Goal: Information Seeking & Learning: Learn about a topic

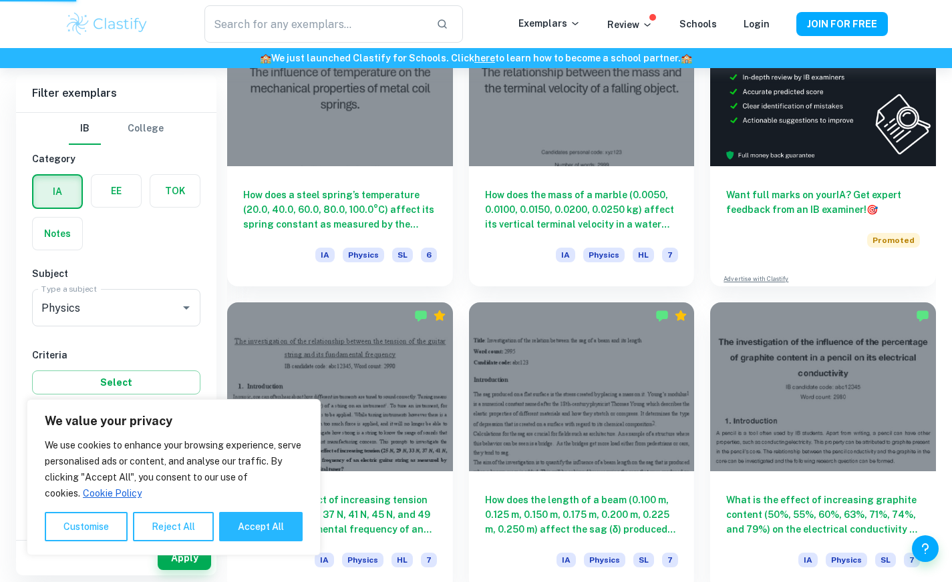
scroll to position [453, 0]
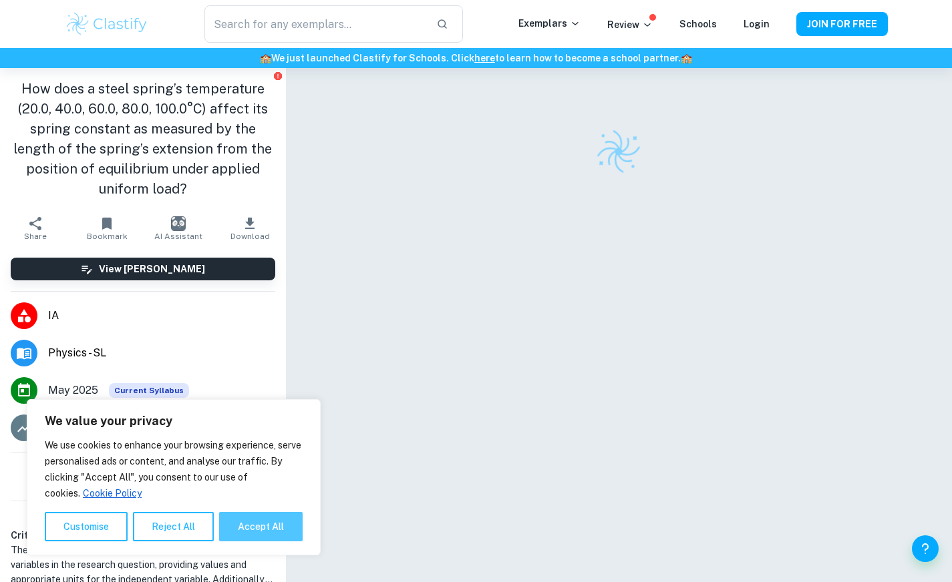
click at [269, 518] on button "Accept All" at bounding box center [260, 526] width 83 height 29
checkbox input "true"
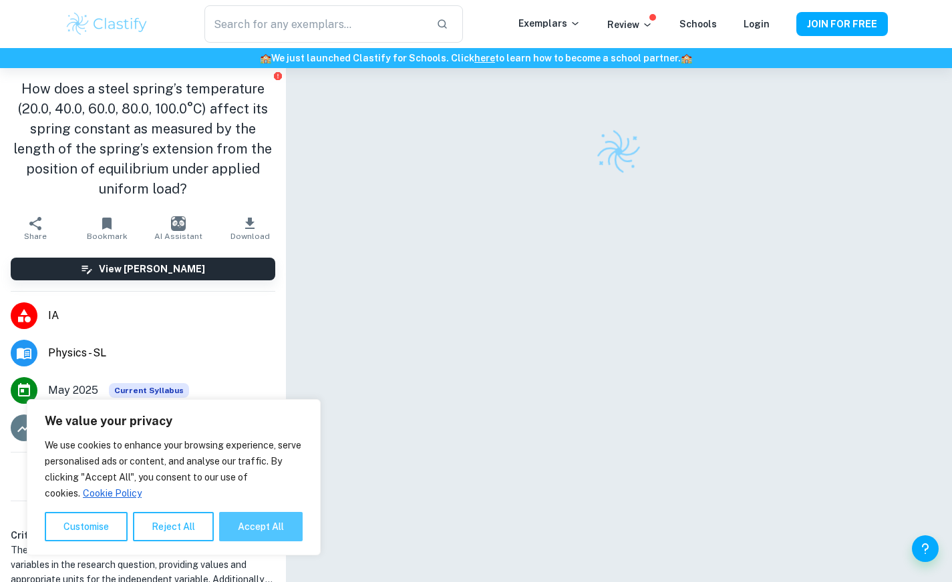
checkbox input "true"
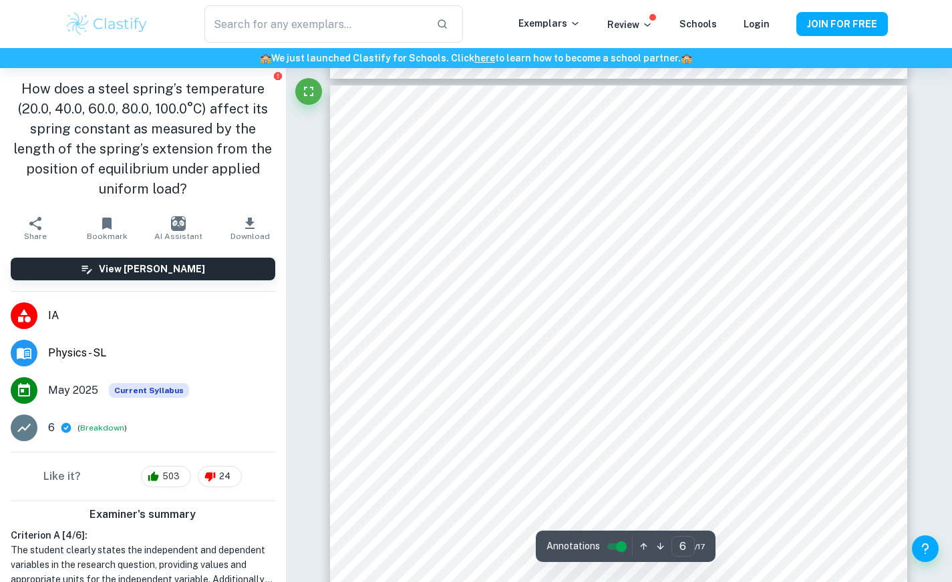
scroll to position [4297, 0]
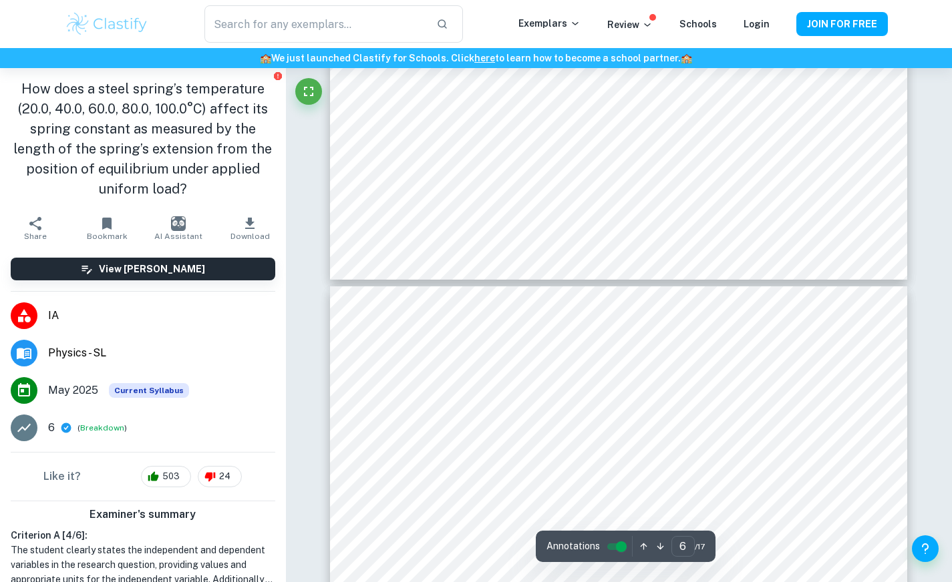
type input "7"
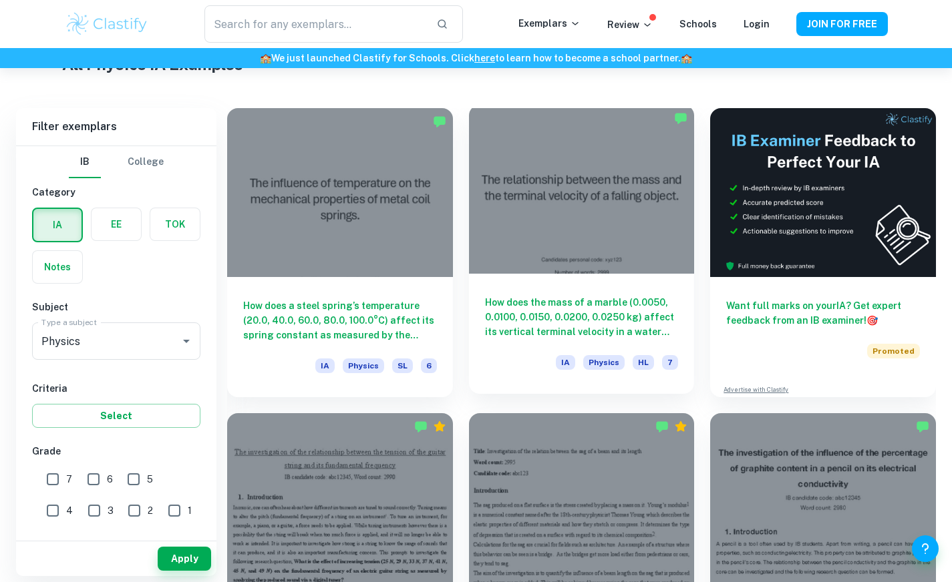
scroll to position [343, 0]
click at [548, 194] on div at bounding box center [582, 188] width 226 height 169
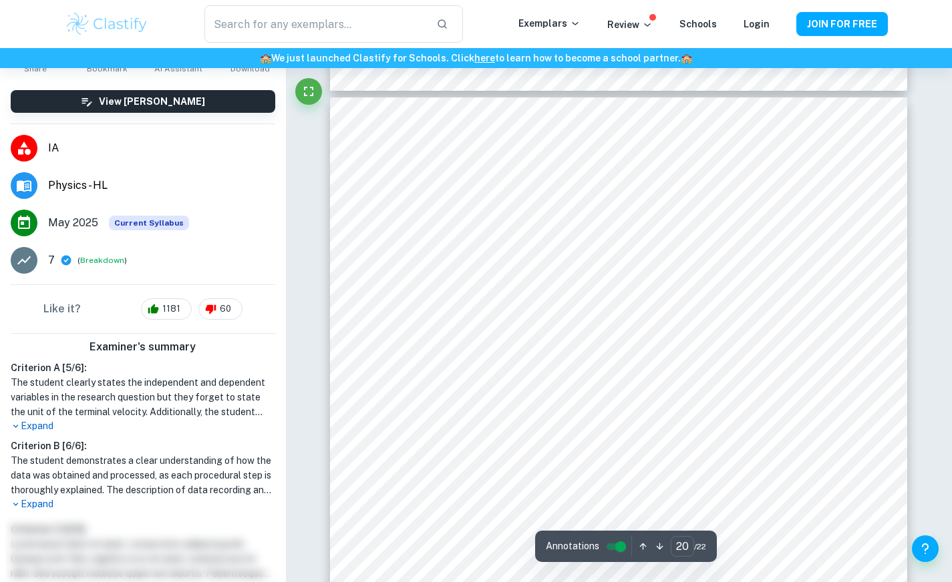
scroll to position [168, 0]
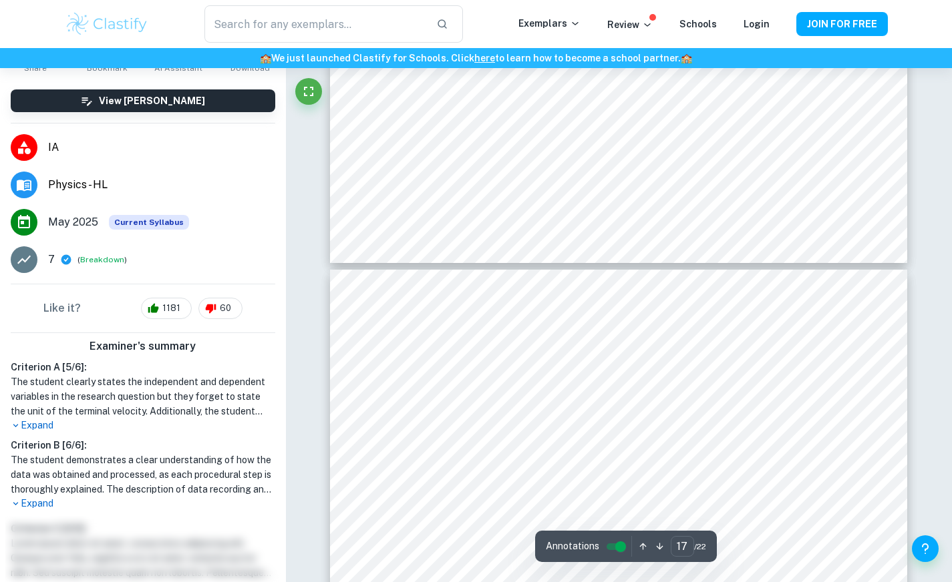
type input "16"
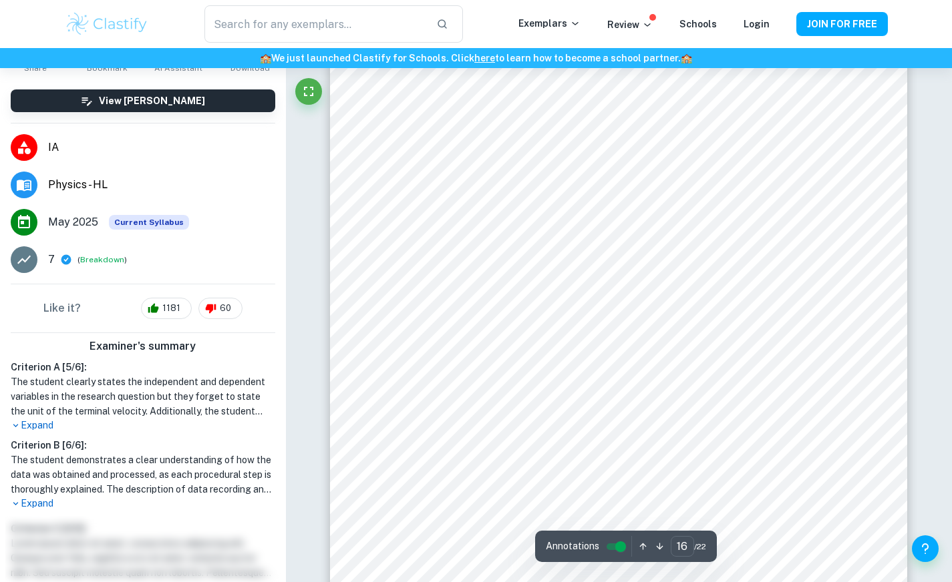
scroll to position [12687, 0]
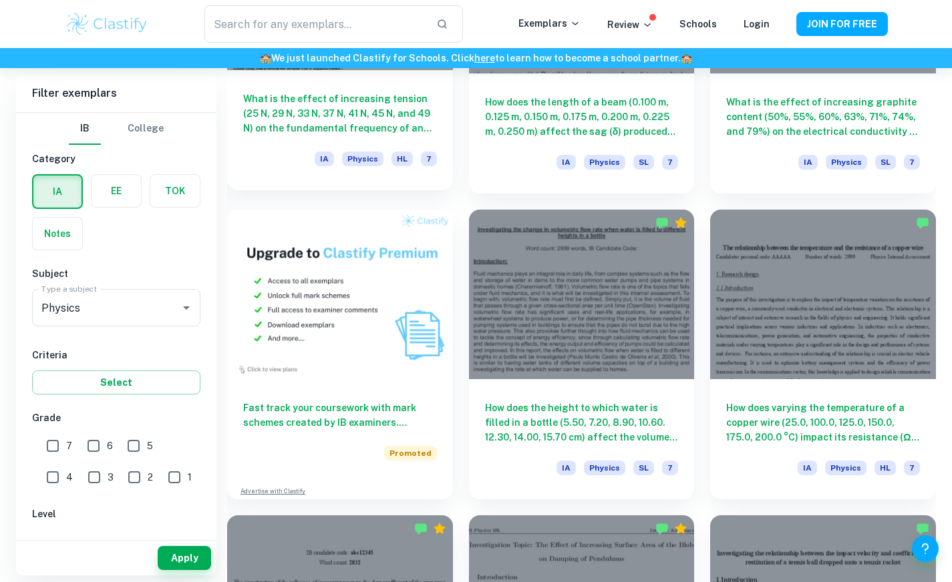
scroll to position [1011, 0]
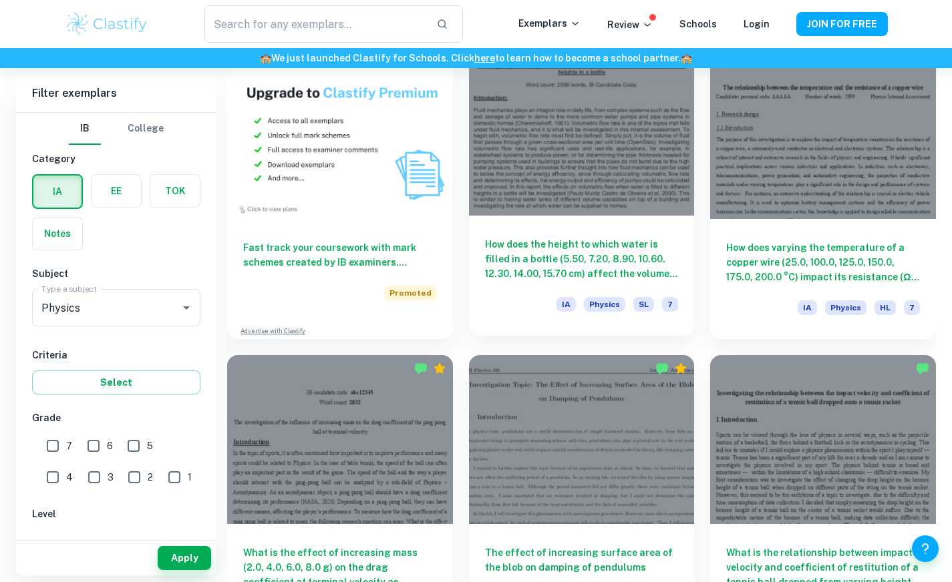
click at [645, 134] on div at bounding box center [582, 130] width 226 height 169
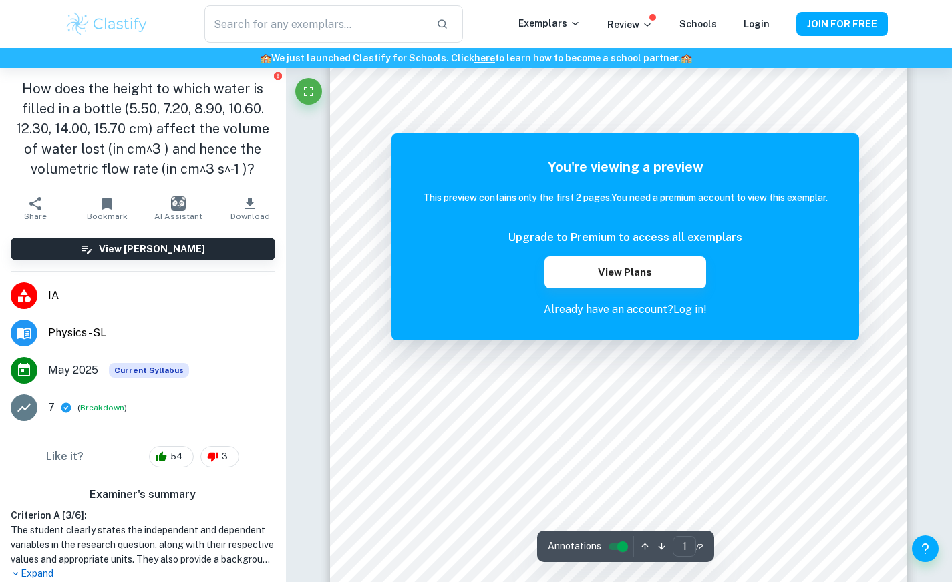
scroll to position [83, 0]
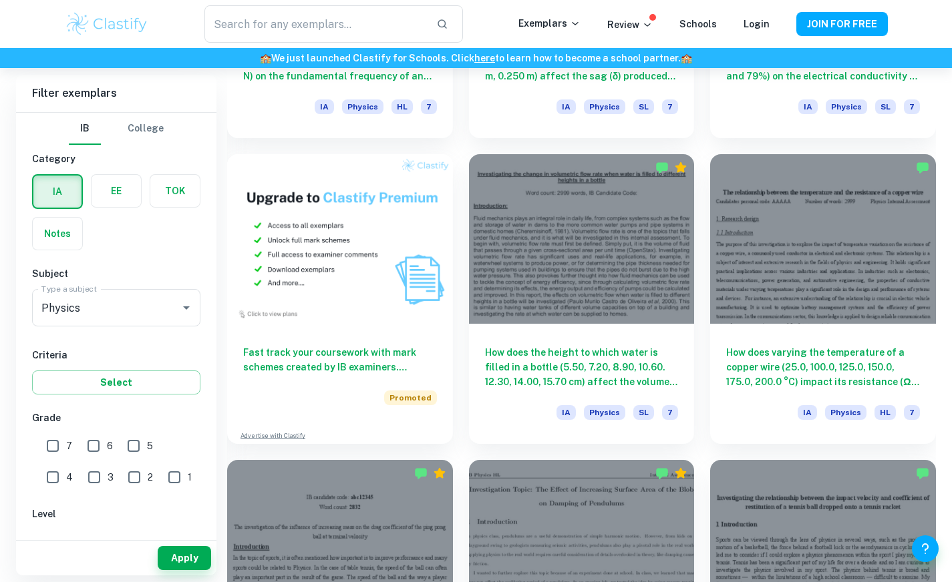
scroll to position [914, 0]
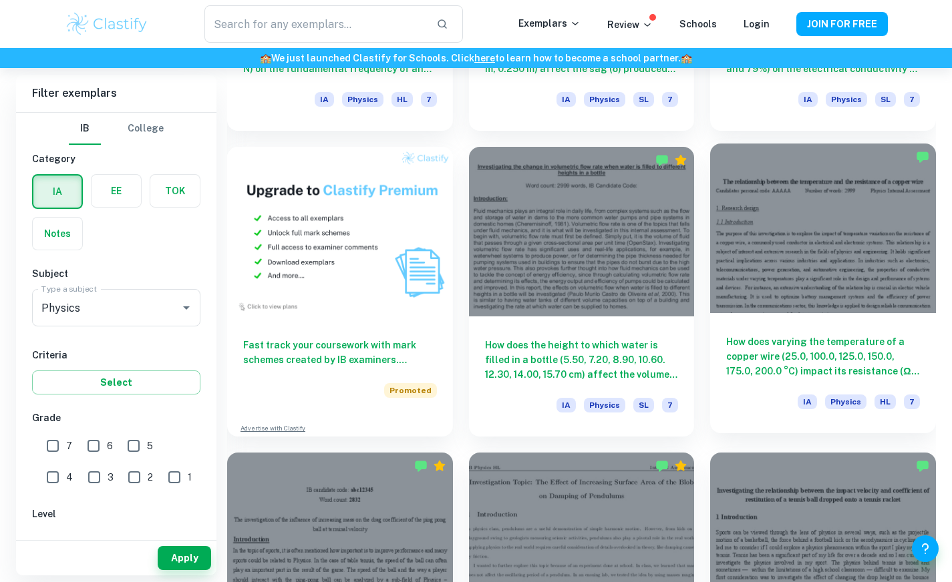
click at [729, 176] on div at bounding box center [823, 228] width 226 height 169
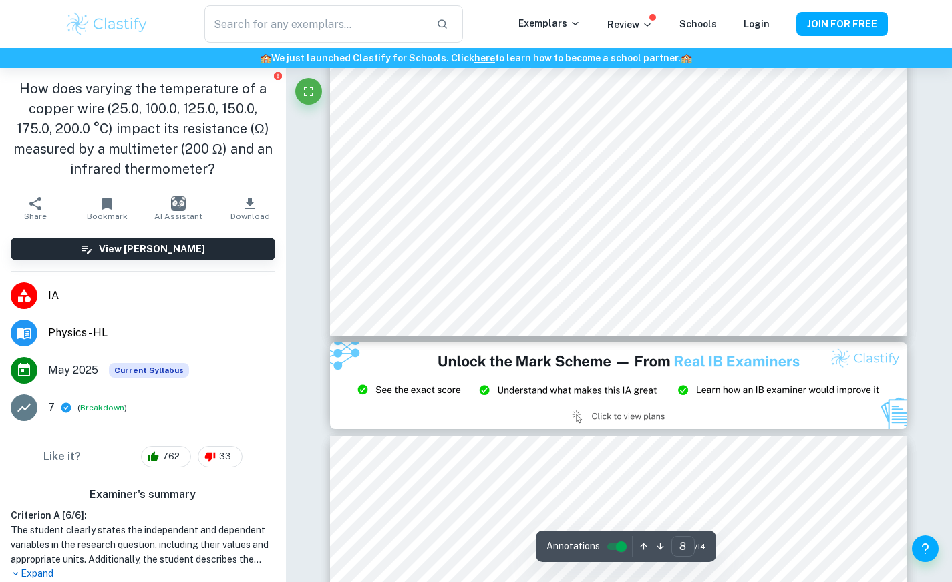
scroll to position [6457, 0]
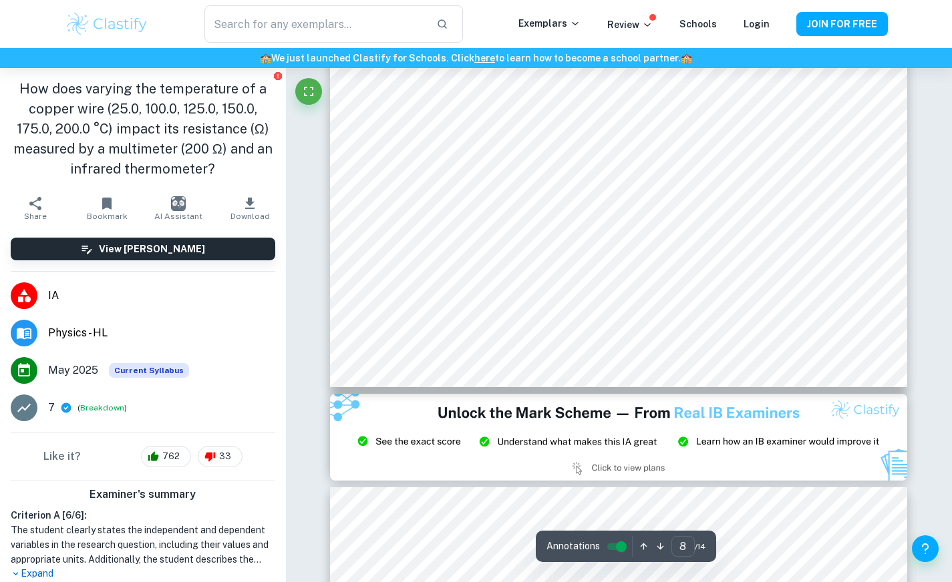
click at [369, 452] on img at bounding box center [618, 437] width 577 height 87
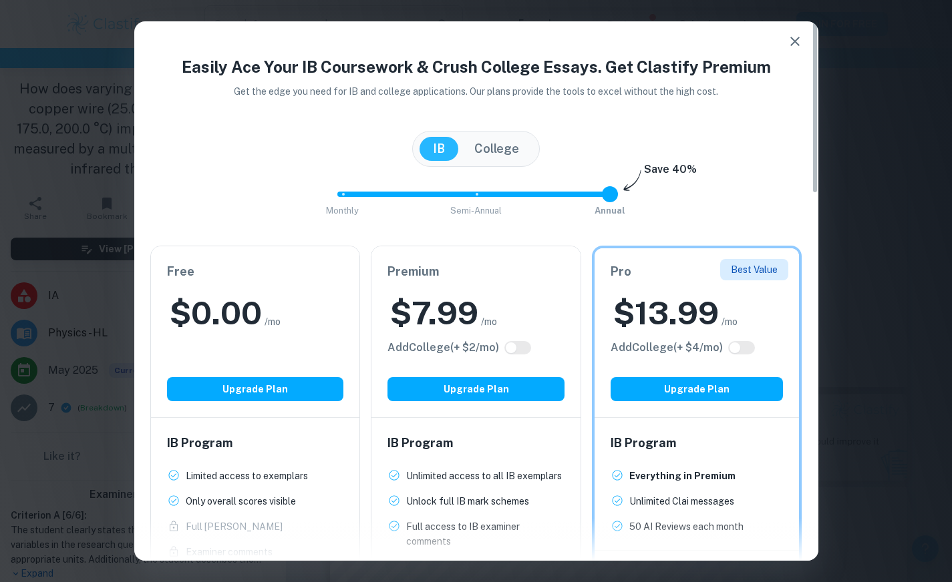
click at [791, 50] on button "button" at bounding box center [794, 41] width 27 height 27
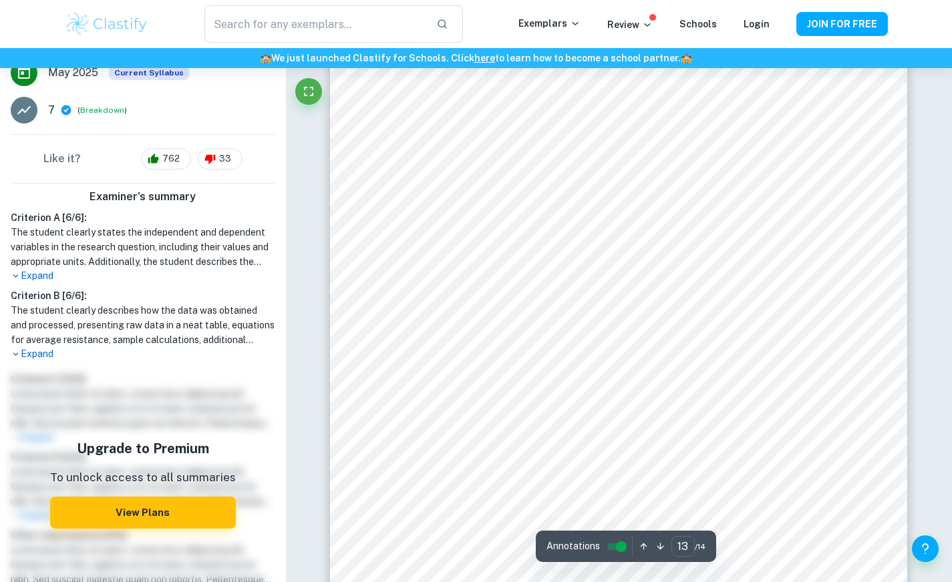
scroll to position [10264, 0]
type input "13"
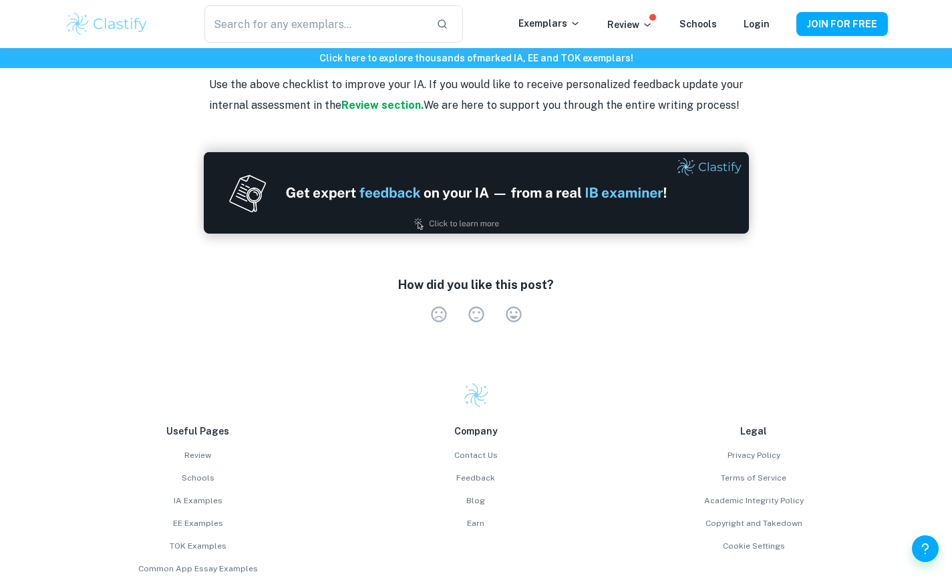
scroll to position [3640, 0]
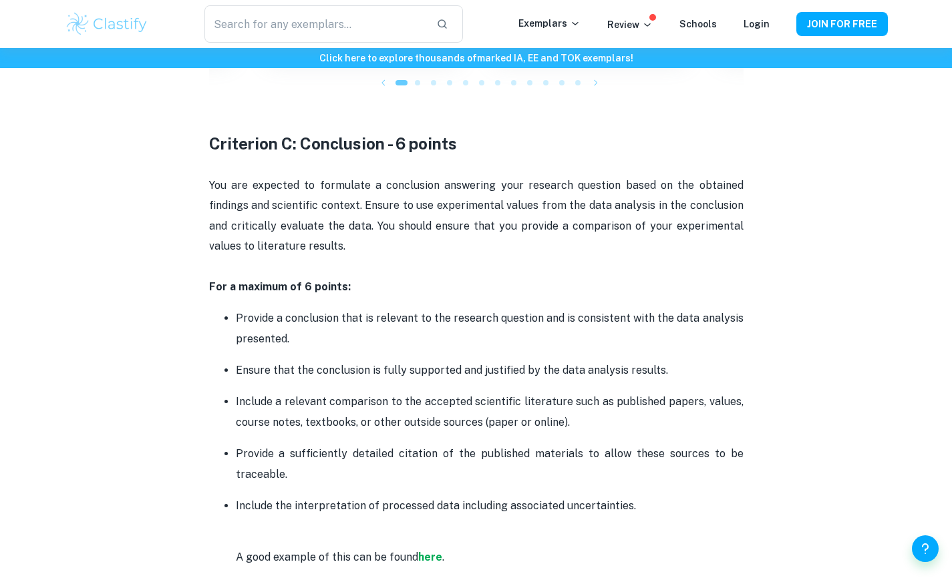
scroll to position [2163, 0]
click at [551, 178] on span "You are expected to formulate a conclusion answering your research question bas…" at bounding box center [477, 214] width 537 height 73
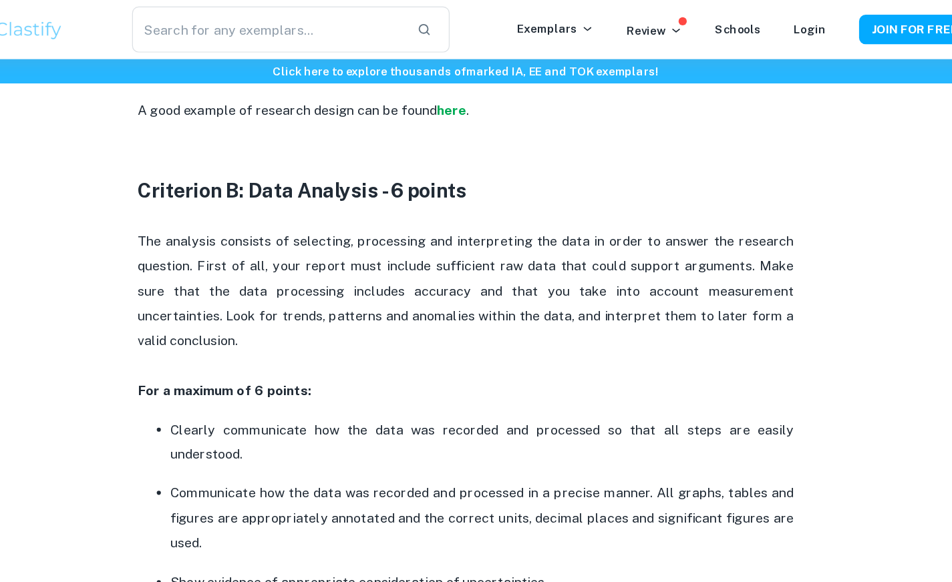
scroll to position [1374, 0]
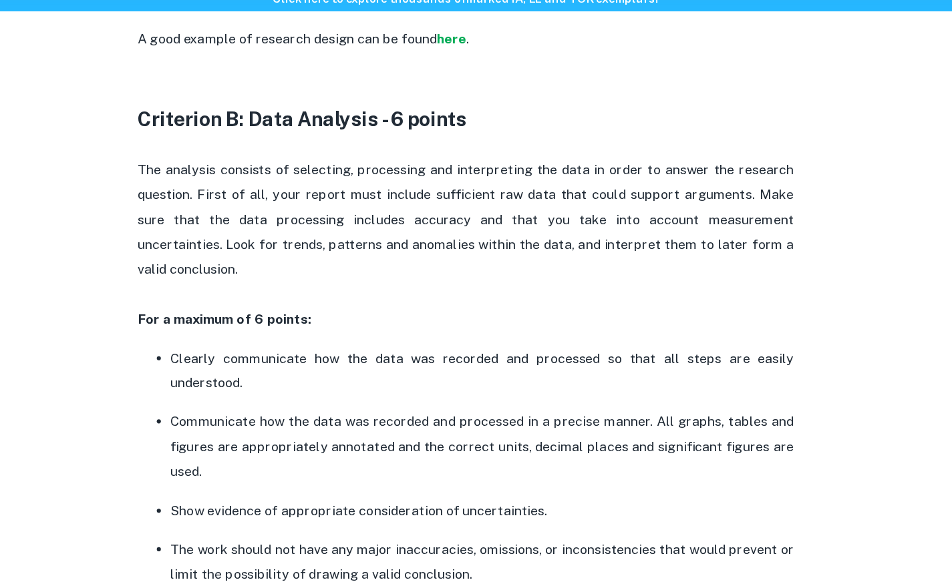
click at [517, 309] on p "For a maximum of 6 points:" at bounding box center [476, 319] width 534 height 20
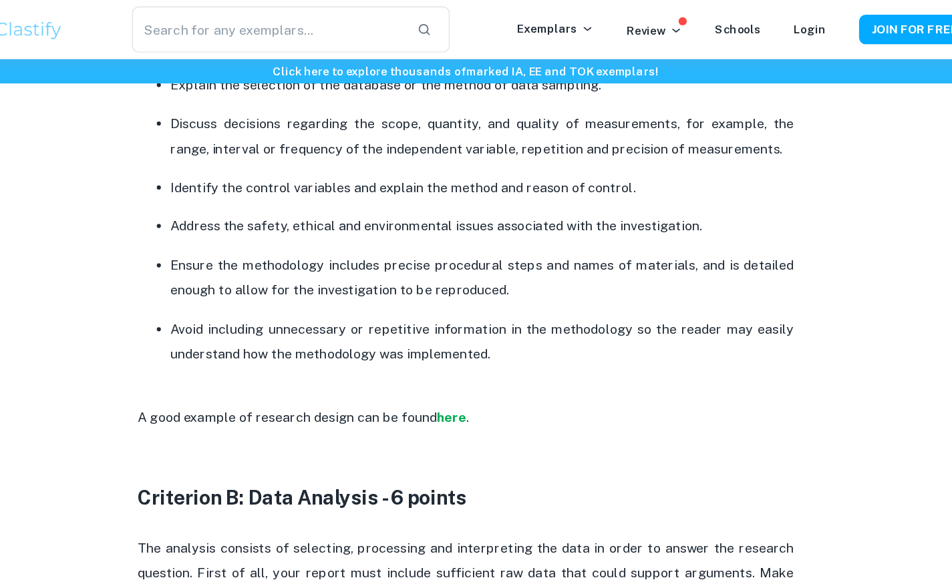
scroll to position [1124, 0]
